Goal: Check status: Check status

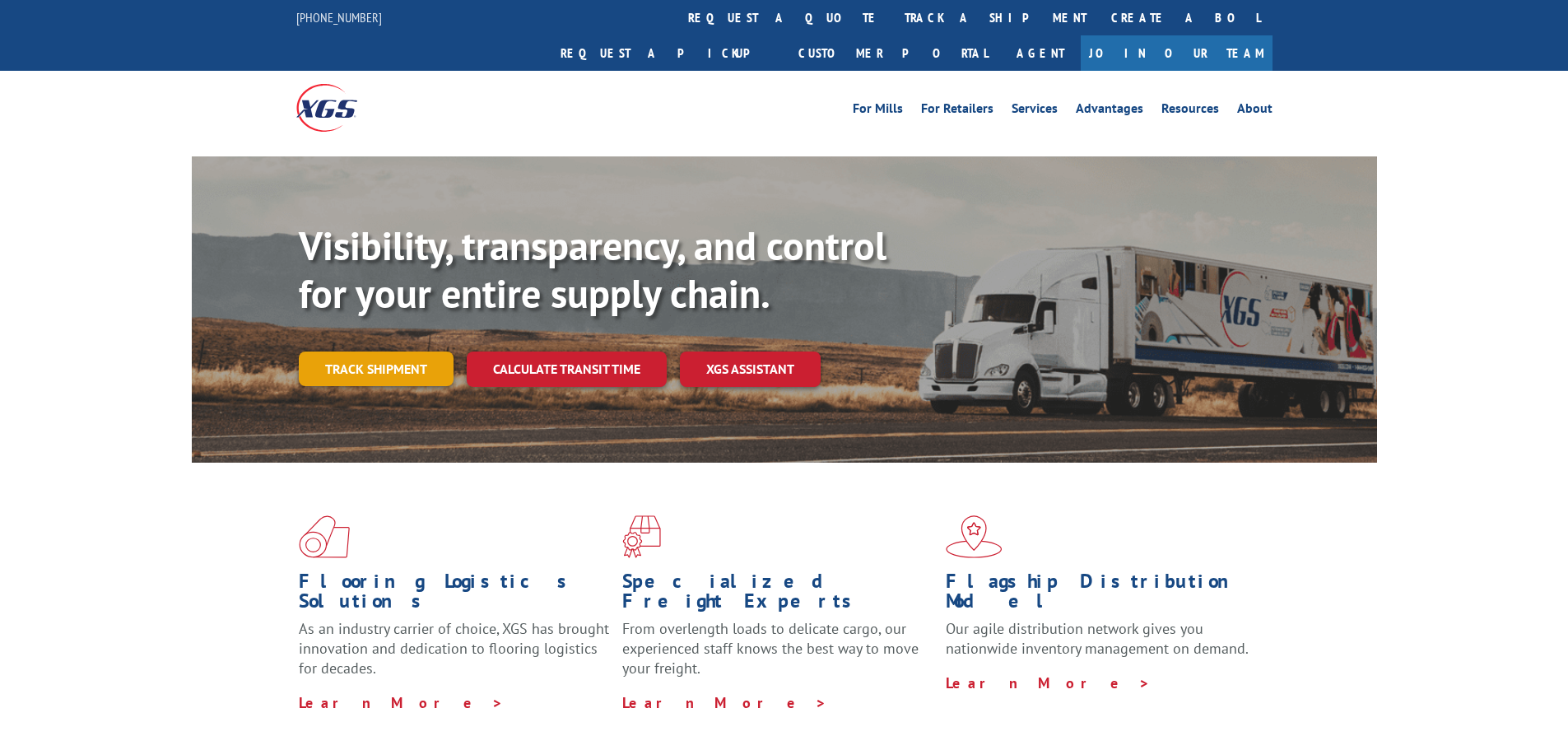
click at [398, 352] on link "Track shipment" at bounding box center [376, 369] width 155 height 35
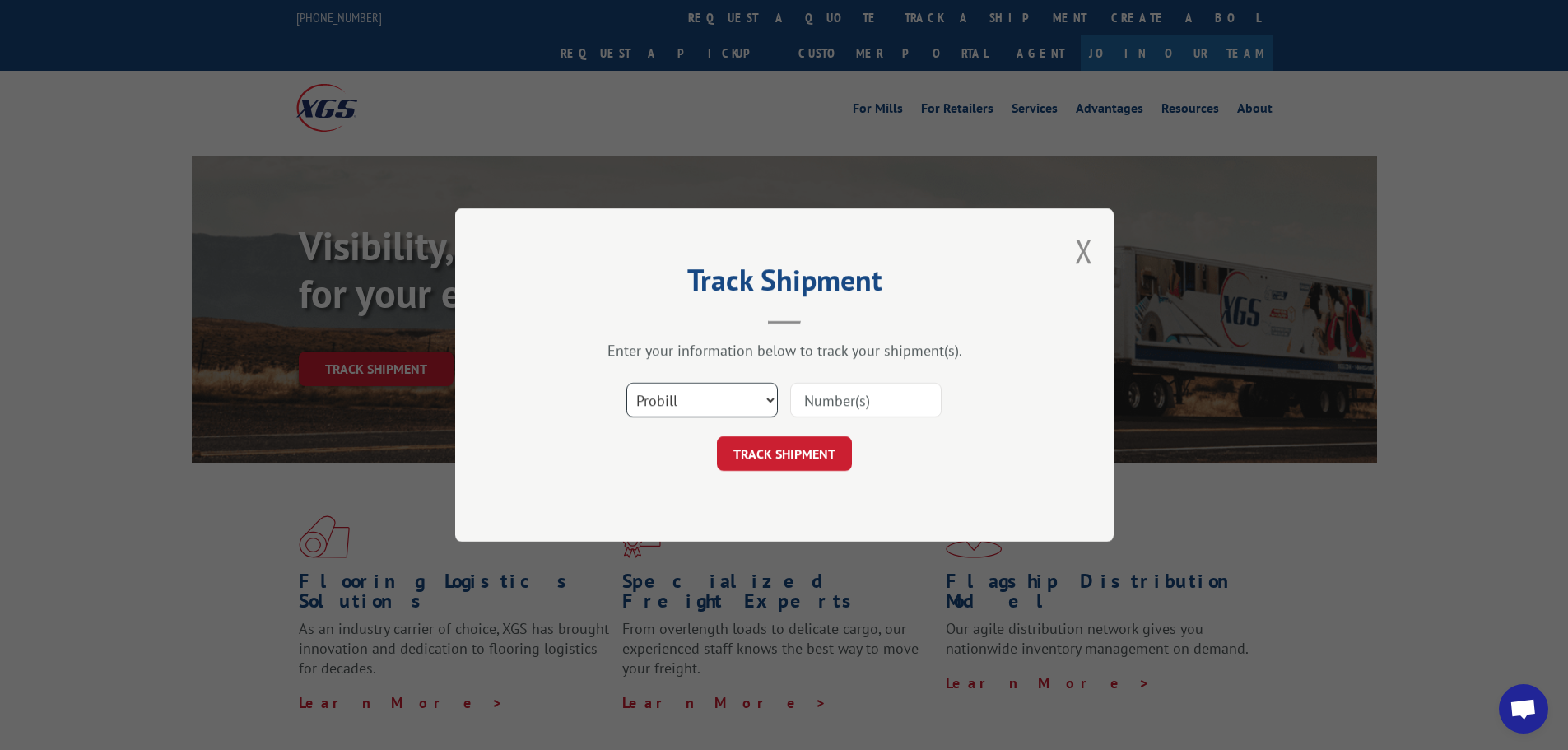
click at [729, 408] on select "Select category... Probill BOL PO" at bounding box center [701, 401] width 152 height 35
select select "bol"
click at [626, 383] on select "Select category... Probill BOL PO" at bounding box center [701, 401] width 152 height 35
paste input "5905772"
type input "5905772"
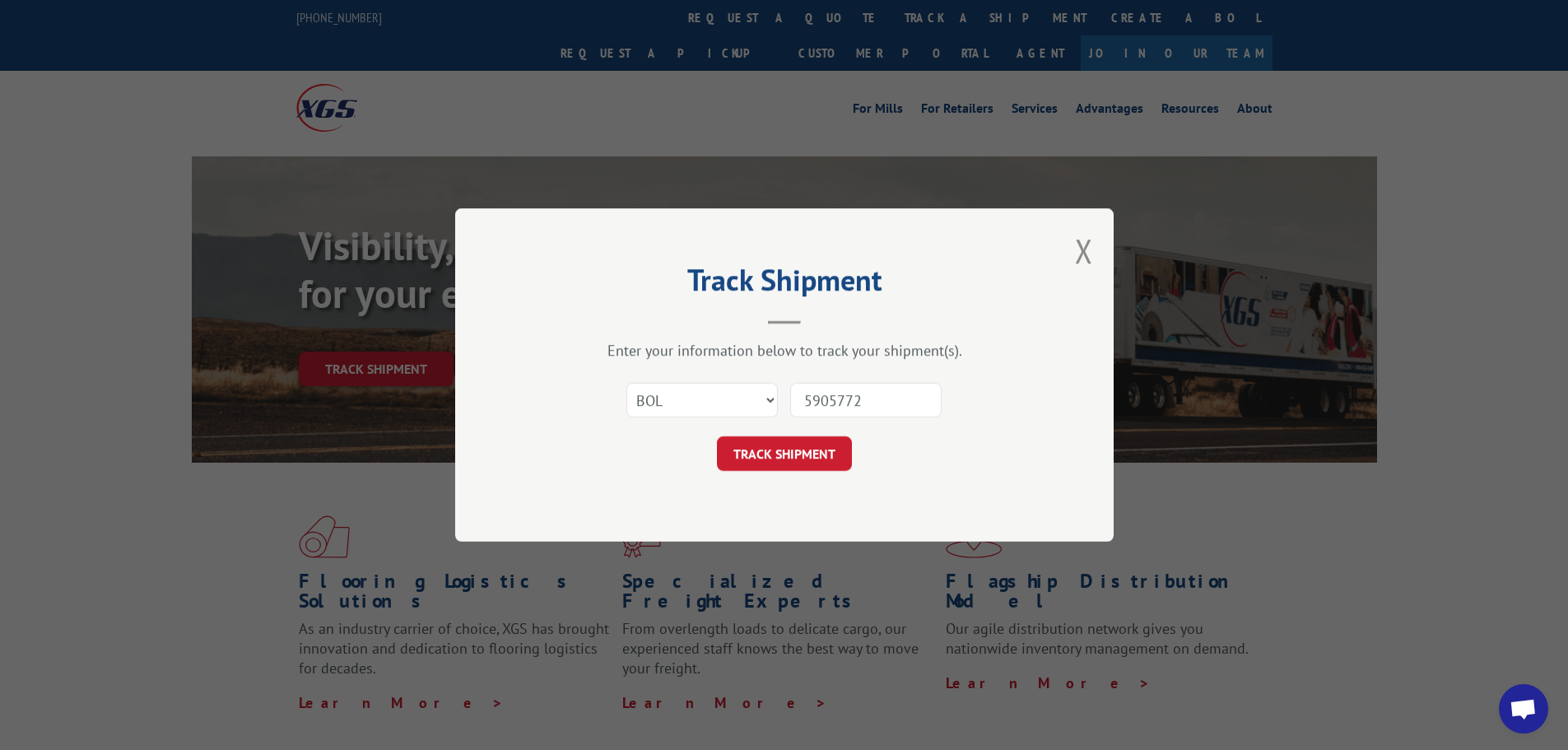
click at [780, 472] on div "Track Shipment Enter your information below to track your shipment(s). Select c…" at bounding box center [784, 375] width 658 height 334
click at [784, 463] on button "TRACK SHIPMENT" at bounding box center [784, 454] width 135 height 35
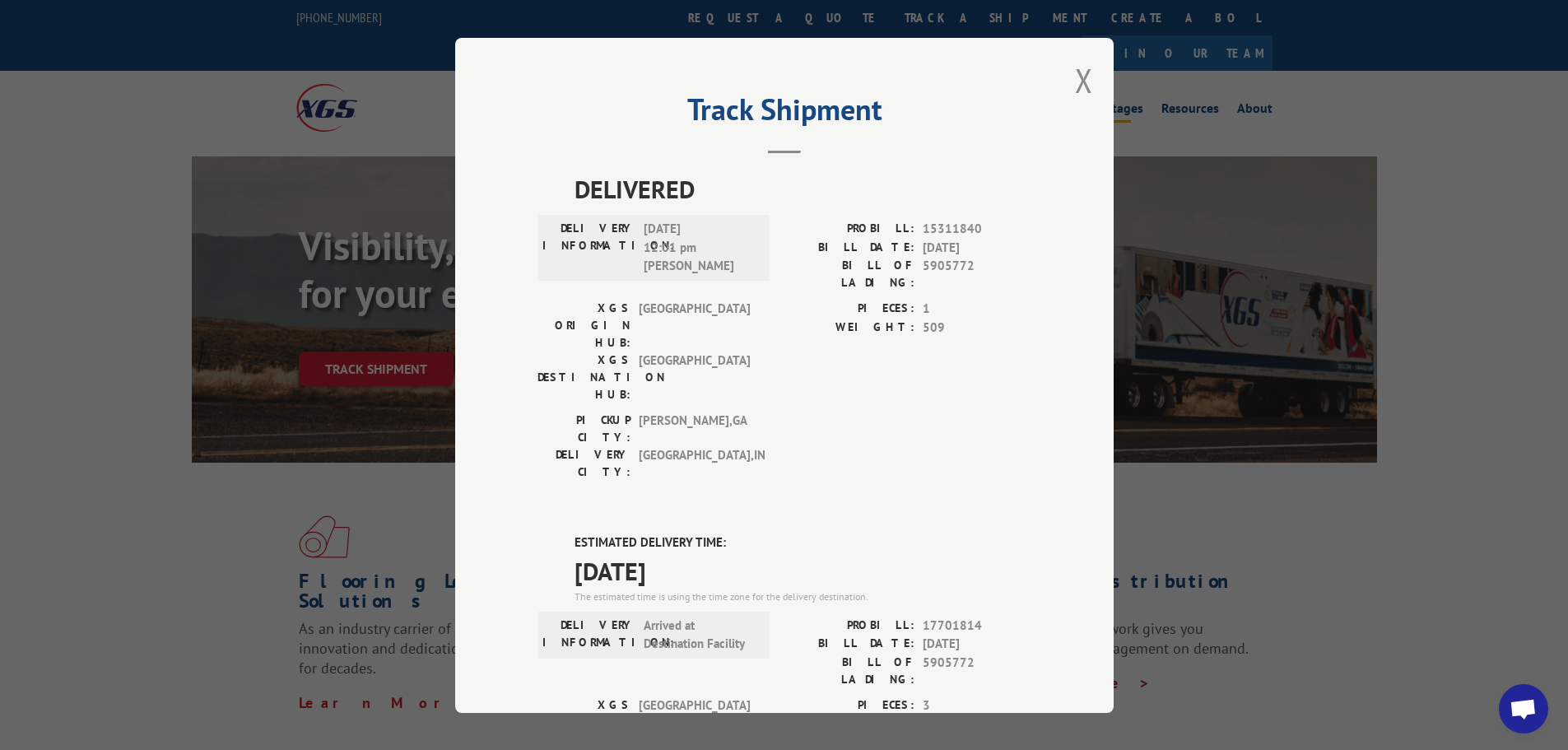
click at [1075, 78] on button "Close modal" at bounding box center [1084, 80] width 18 height 44
